Goal: Task Accomplishment & Management: Manage account settings

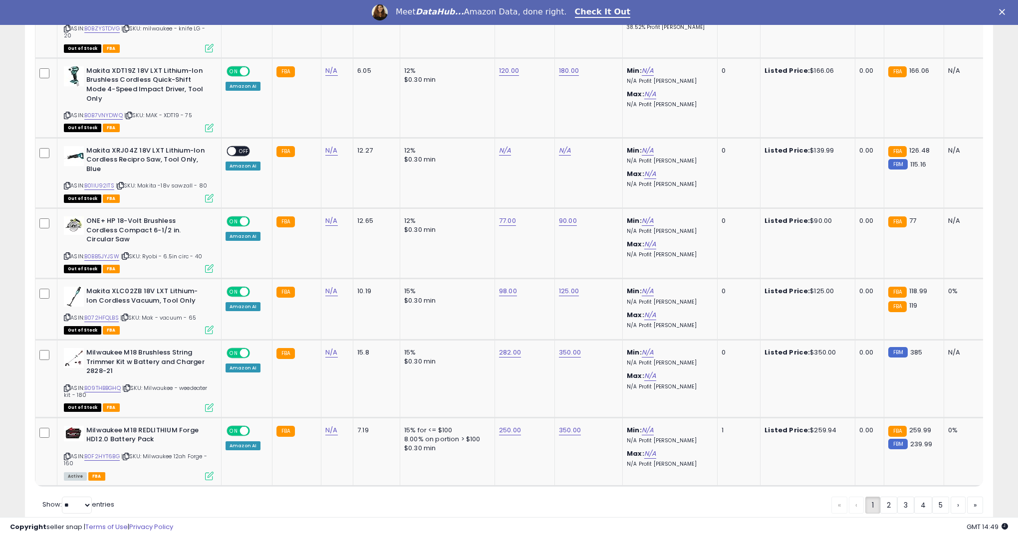
scroll to position [1867, 0]
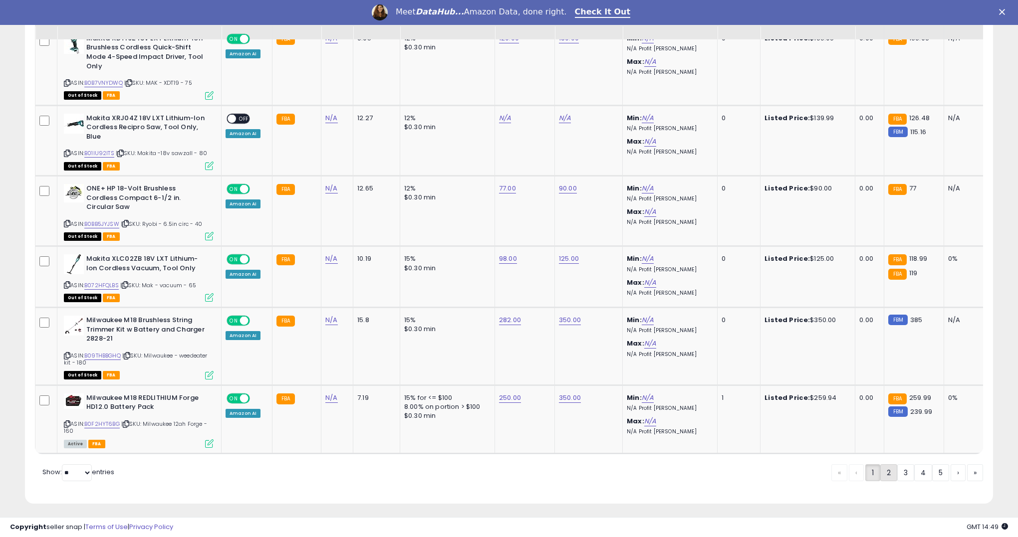
click at [887, 476] on link "2" at bounding box center [888, 472] width 17 height 17
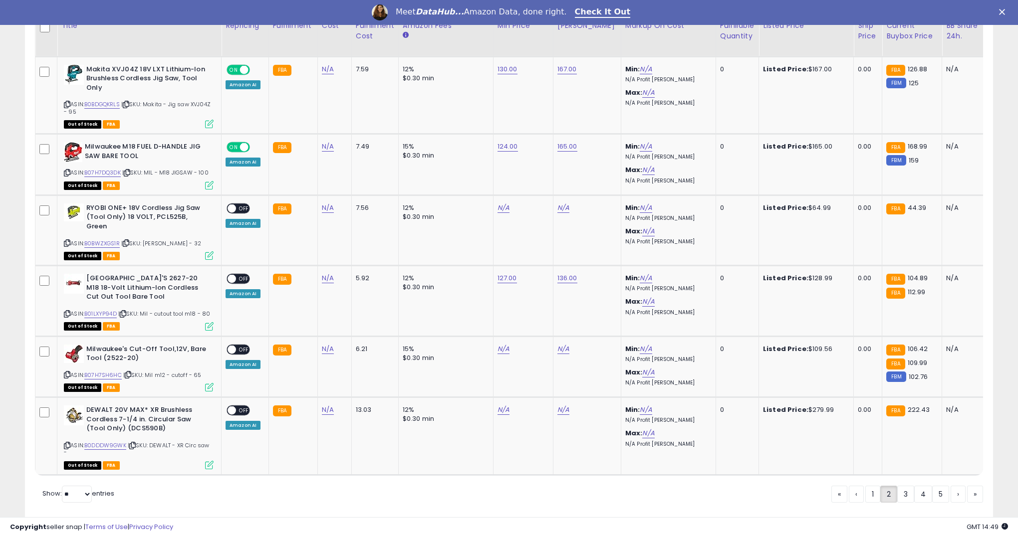
scroll to position [1925, 0]
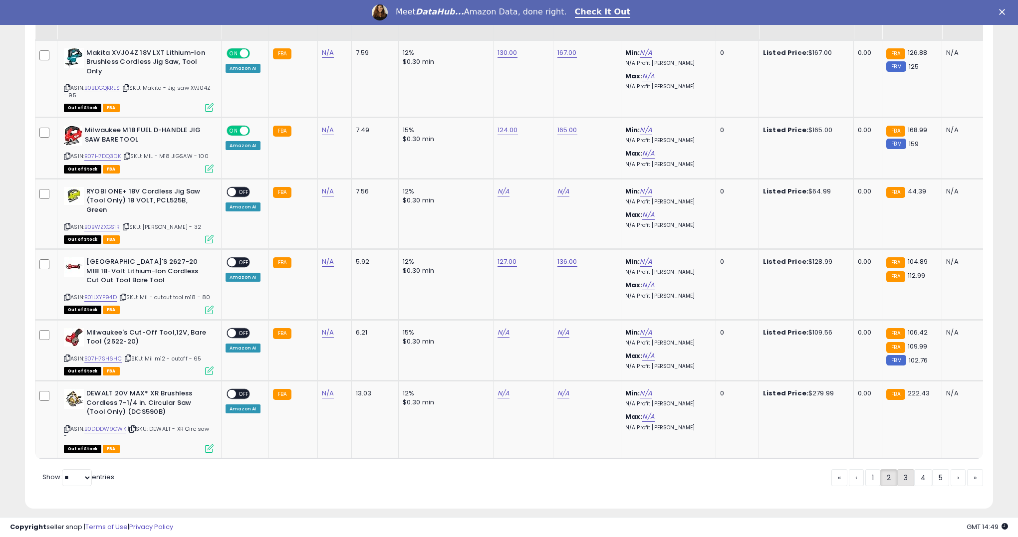
click at [902, 474] on link "3" at bounding box center [905, 477] width 17 height 17
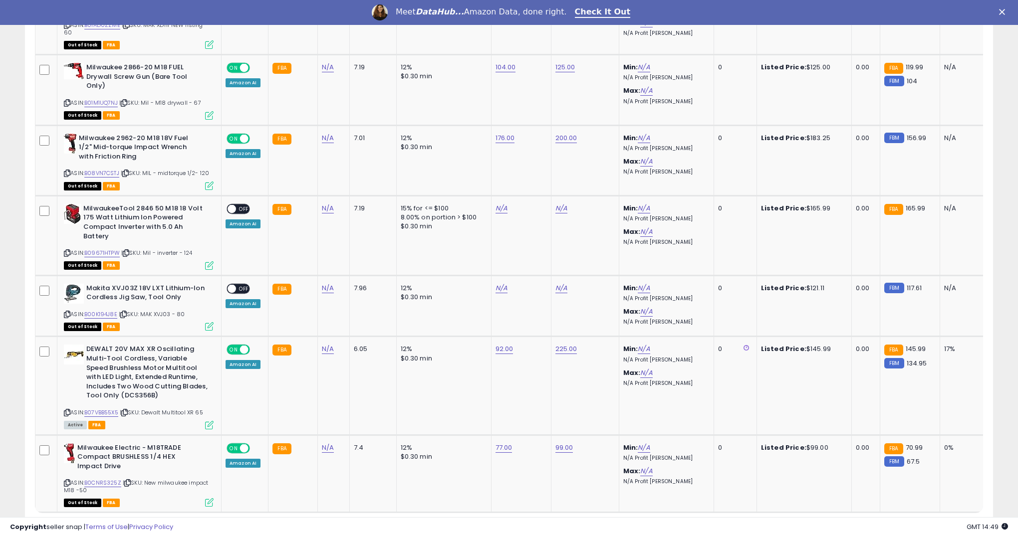
scroll to position [1957, 0]
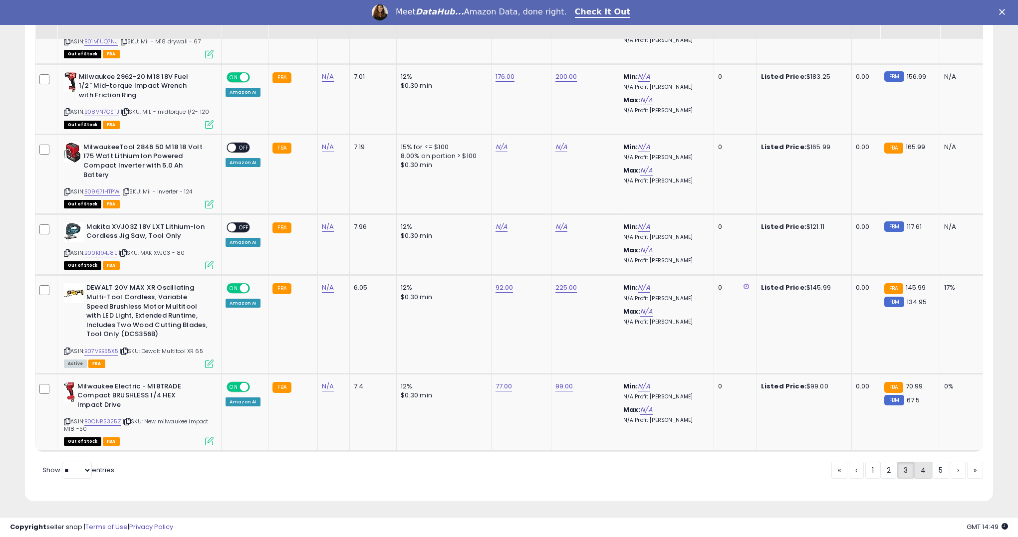
click at [919, 471] on link "4" at bounding box center [923, 470] width 18 height 17
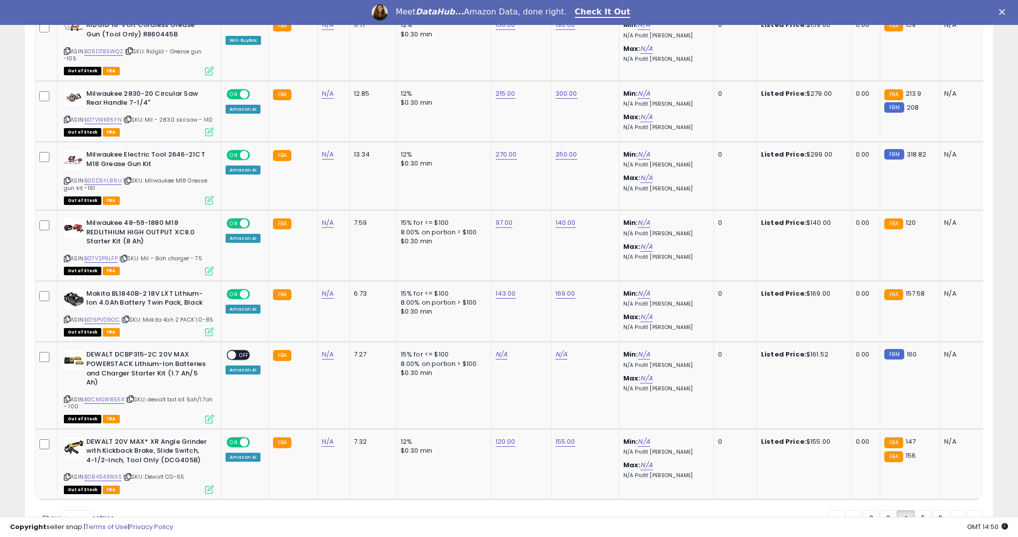
scroll to position [1895, 0]
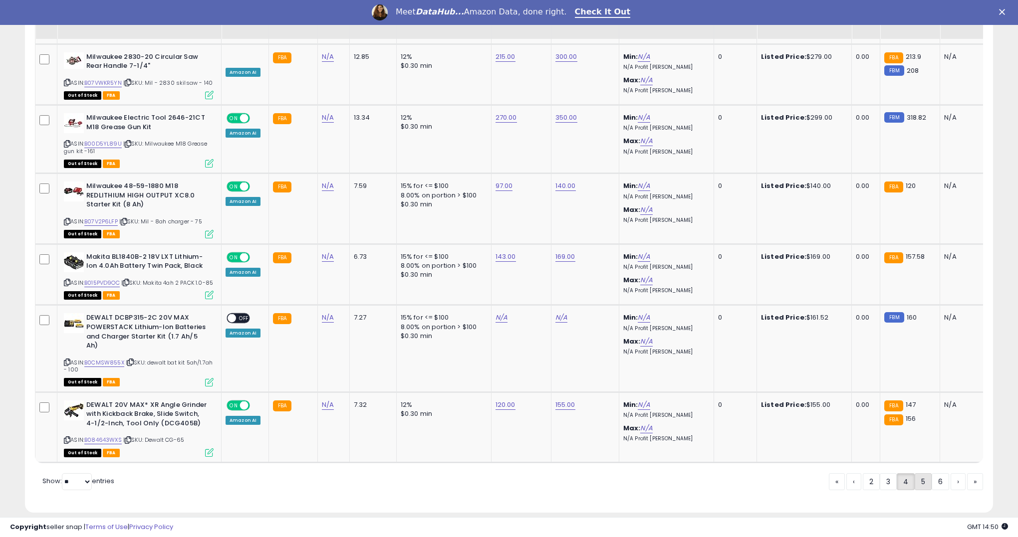
click at [920, 473] on link "5" at bounding box center [922, 481] width 17 height 17
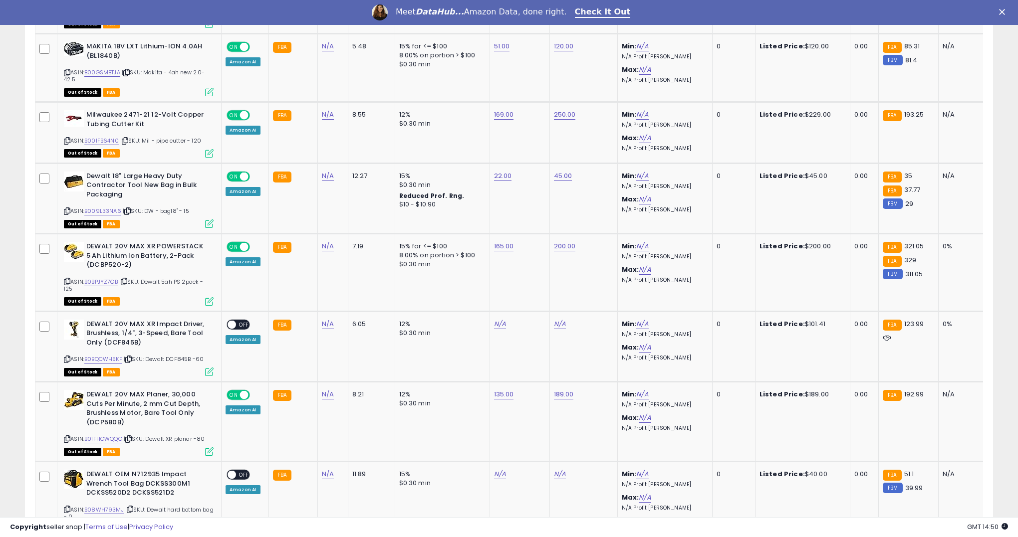
scroll to position [1875, 0]
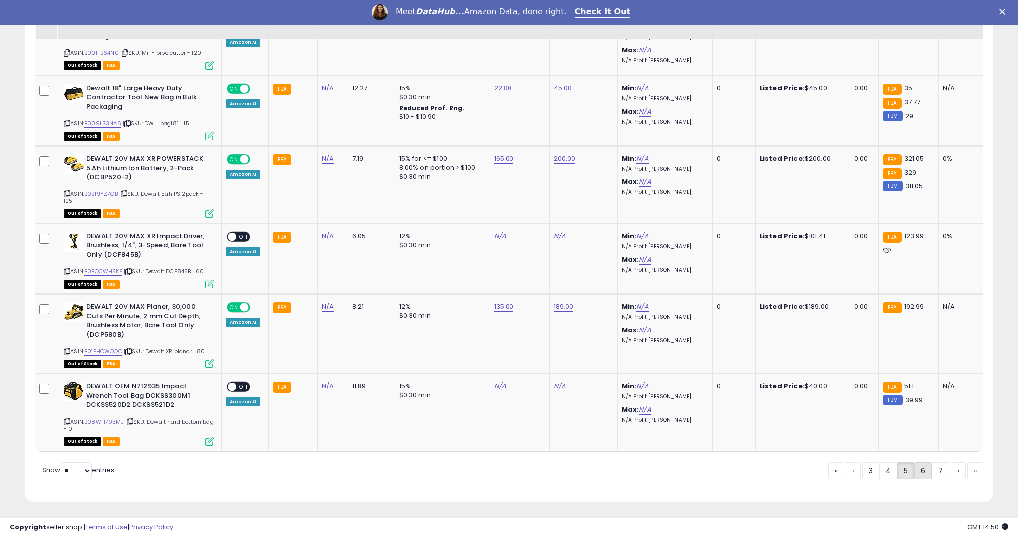
click at [918, 469] on link "6" at bounding box center [922, 470] width 17 height 17
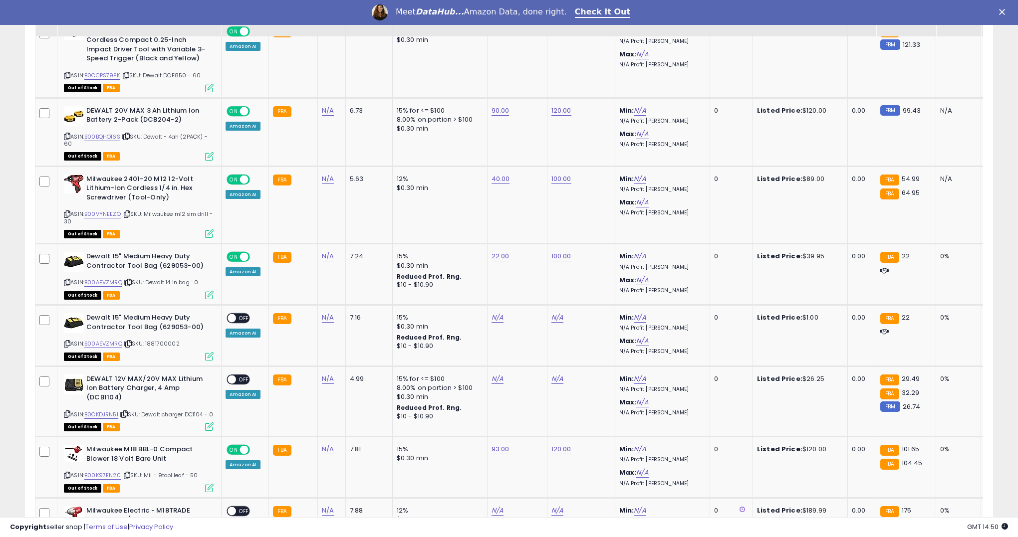
scroll to position [1914, 0]
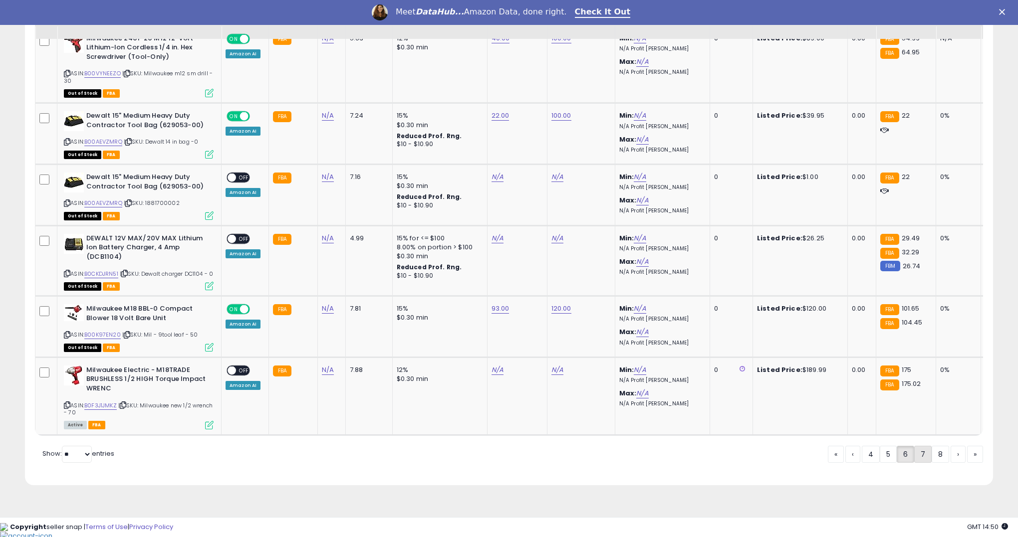
click at [922, 463] on link "7" at bounding box center [922, 454] width 17 height 17
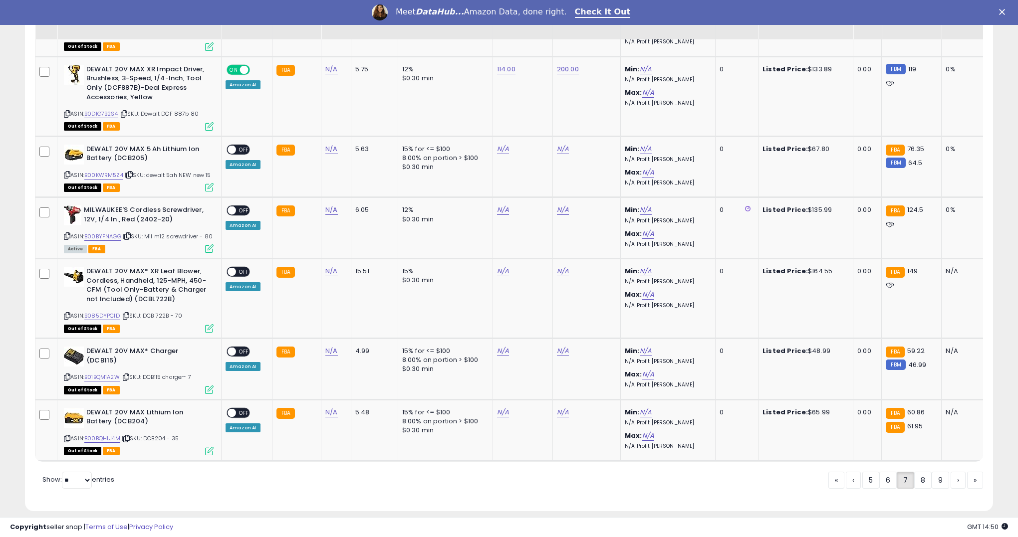
scroll to position [1842, 0]
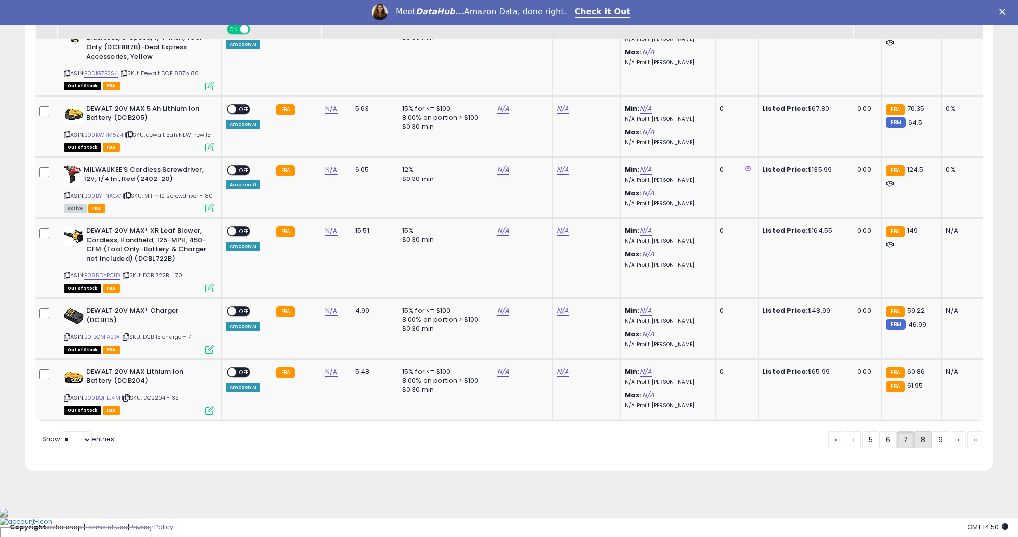
click at [928, 448] on link "8" at bounding box center [922, 440] width 17 height 17
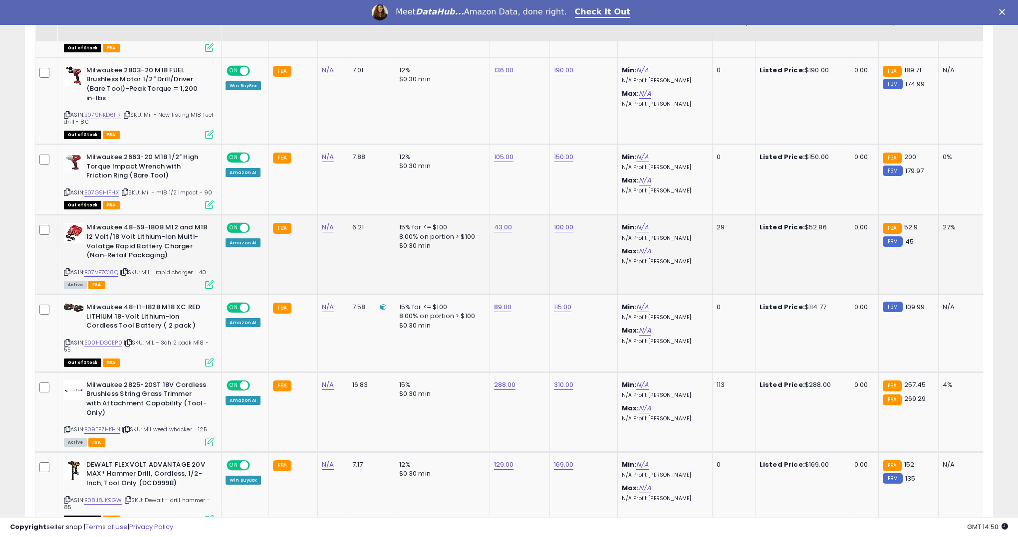
scroll to position [983, 0]
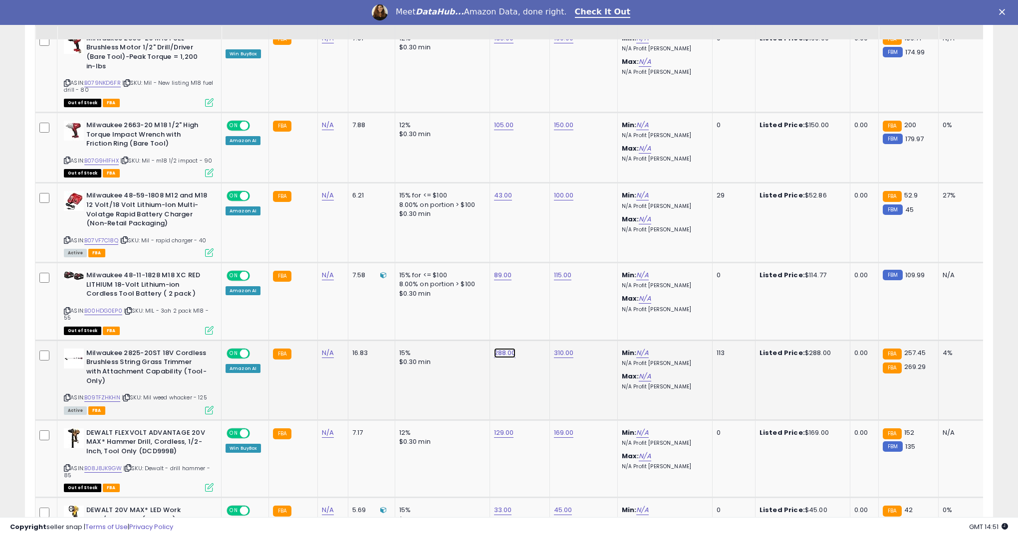
click at [499, 358] on link "288.00" at bounding box center [505, 353] width 22 height 10
click at [486, 339] on input "******" at bounding box center [478, 336] width 89 height 17
type input "***"
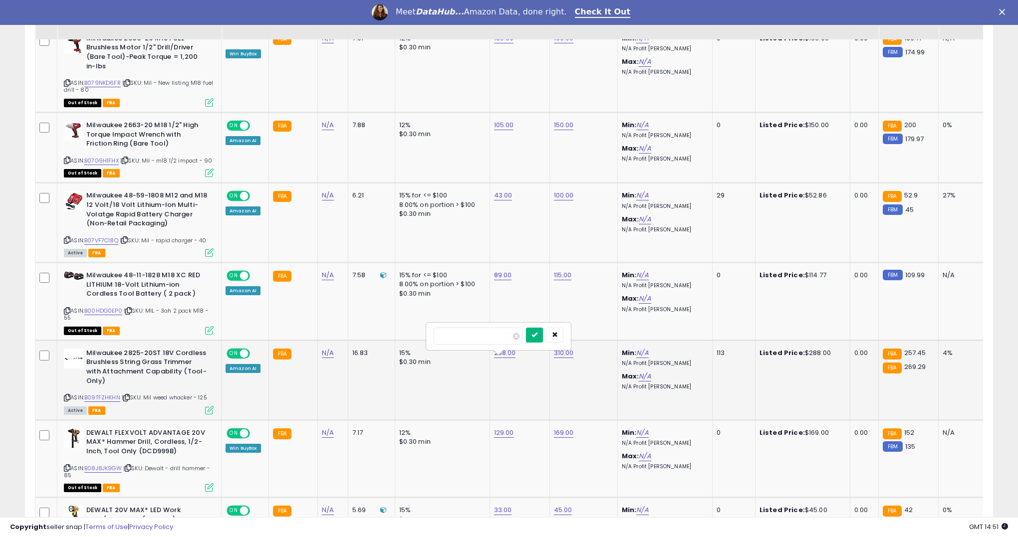
click at [537, 335] on icon "submit" at bounding box center [534, 335] width 6 height 6
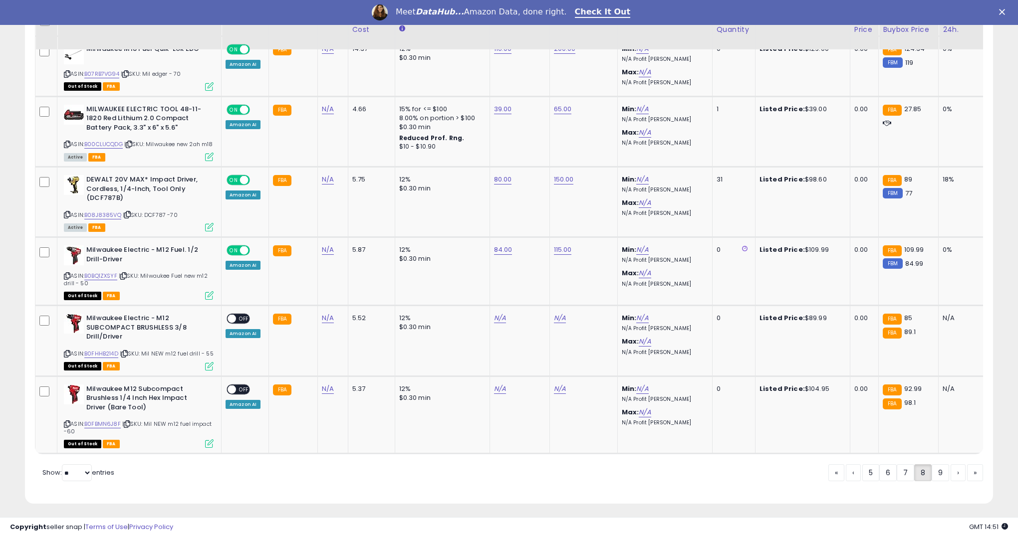
scroll to position [1942, 0]
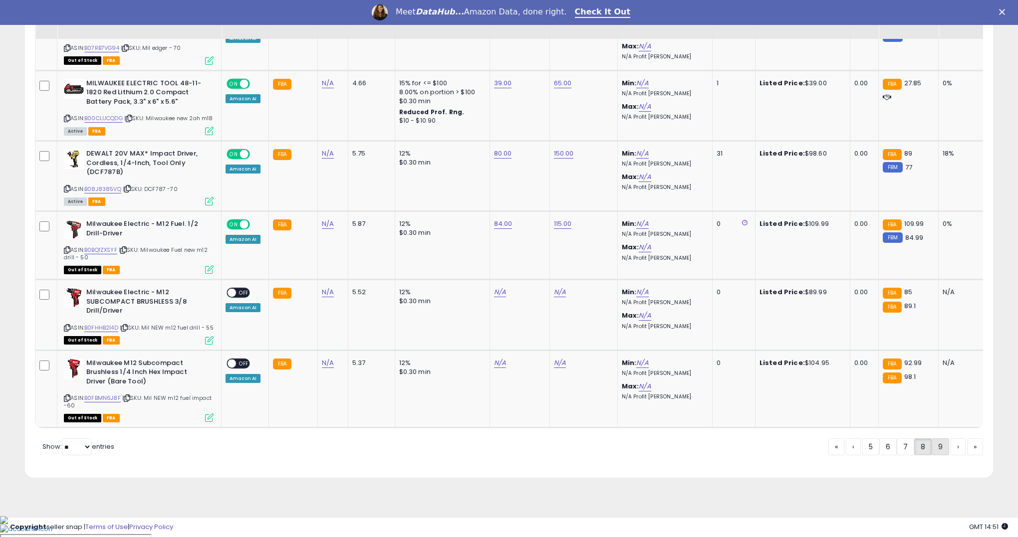
click at [940, 455] on link "9" at bounding box center [939, 447] width 17 height 17
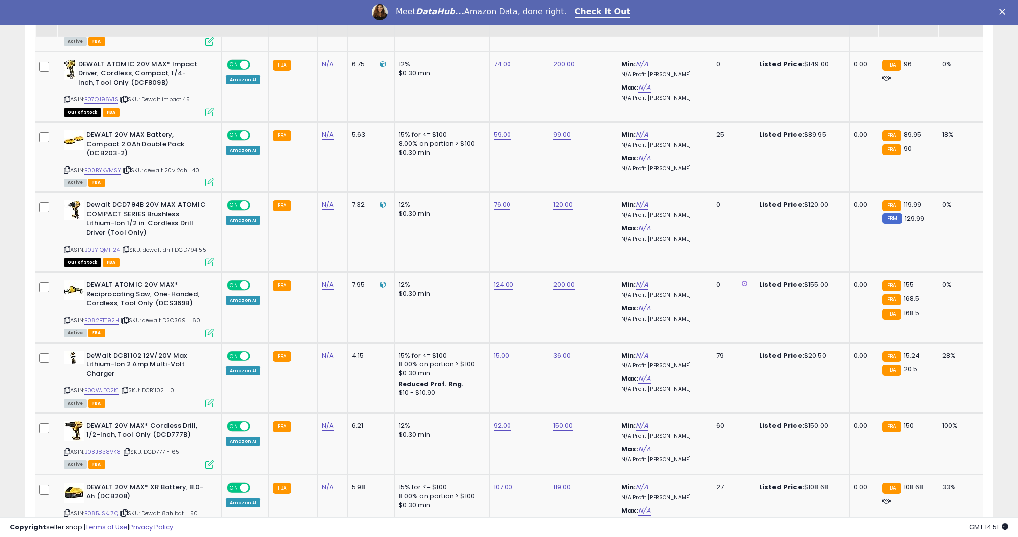
scroll to position [1302, 0]
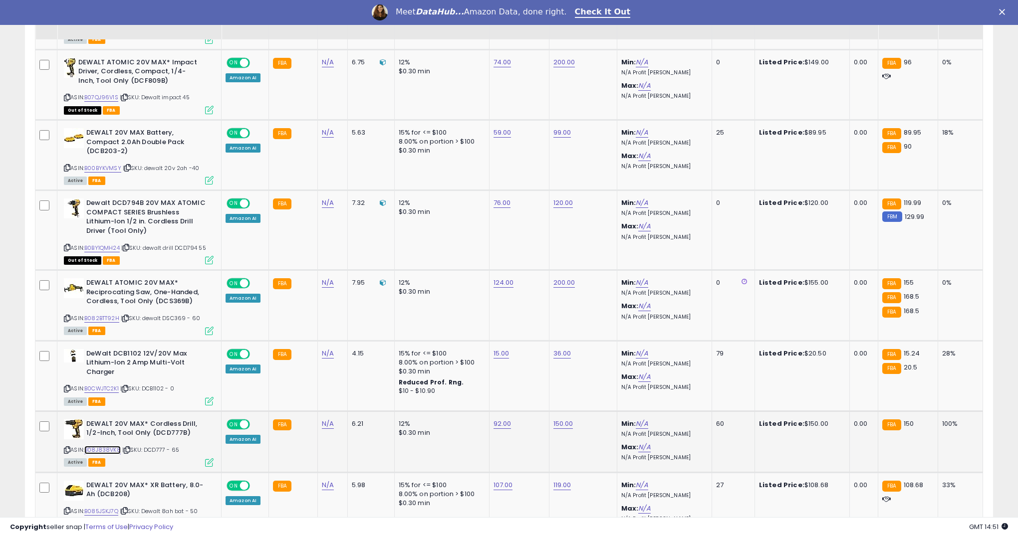
click at [114, 446] on link "B08J838VK8" at bounding box center [102, 450] width 36 height 8
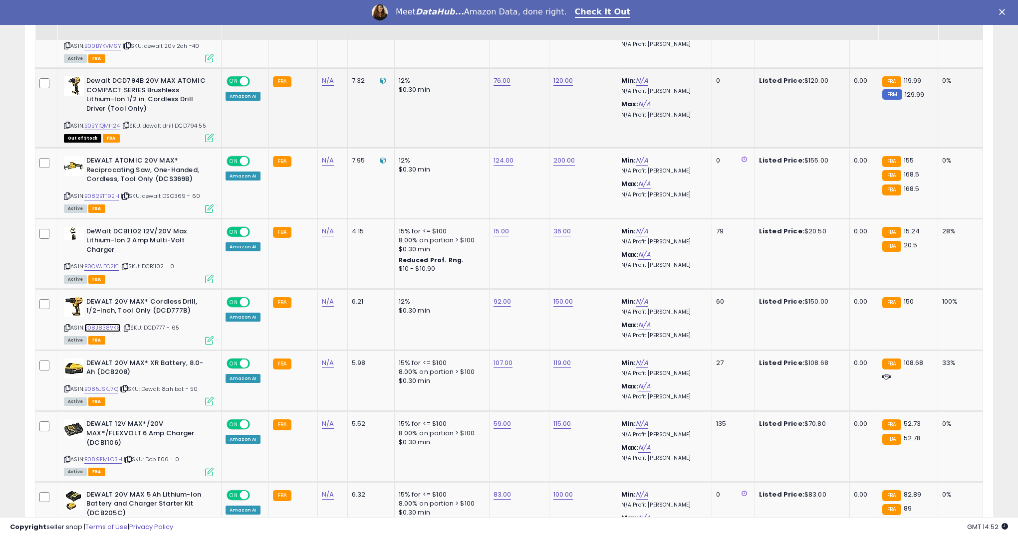
scroll to position [1425, 0]
click at [499, 419] on link "59.00" at bounding box center [502, 424] width 18 height 10
click at [475, 389] on input "*****" at bounding box center [476, 390] width 89 height 17
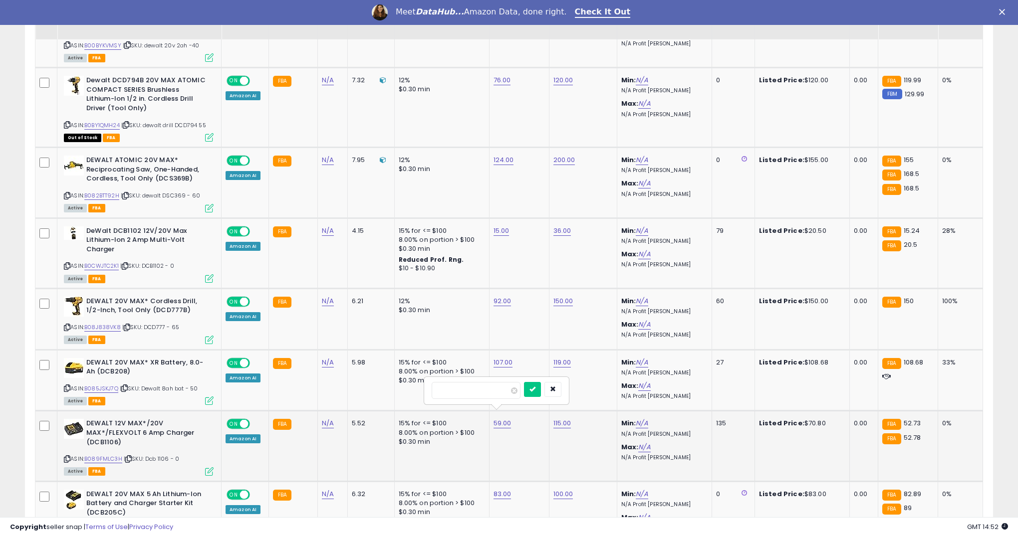
click at [475, 389] on input "*****" at bounding box center [476, 390] width 89 height 17
type input "**"
click at [535, 390] on icon "submit" at bounding box center [532, 389] width 6 height 6
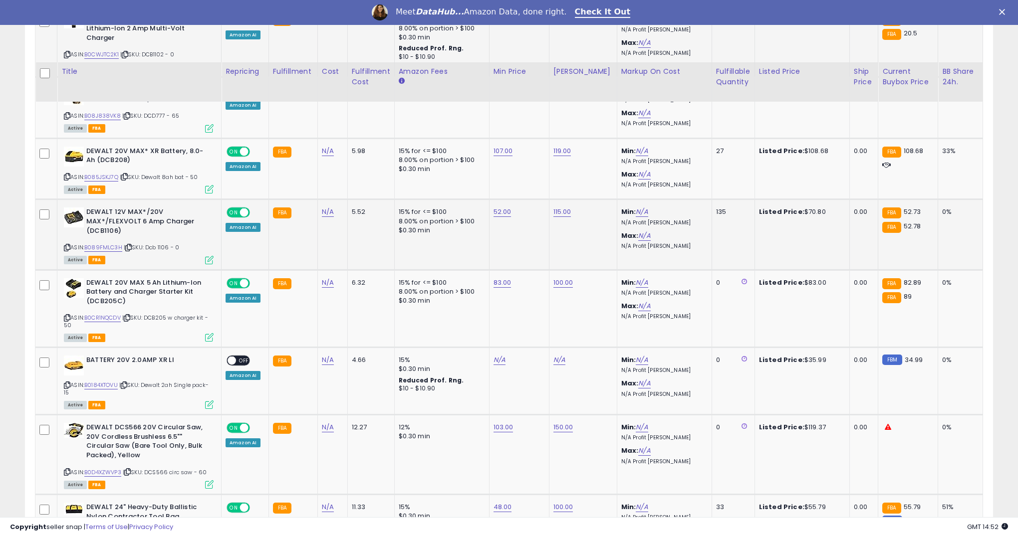
scroll to position [1795, 0]
